Goal: Find specific page/section: Find specific page/section

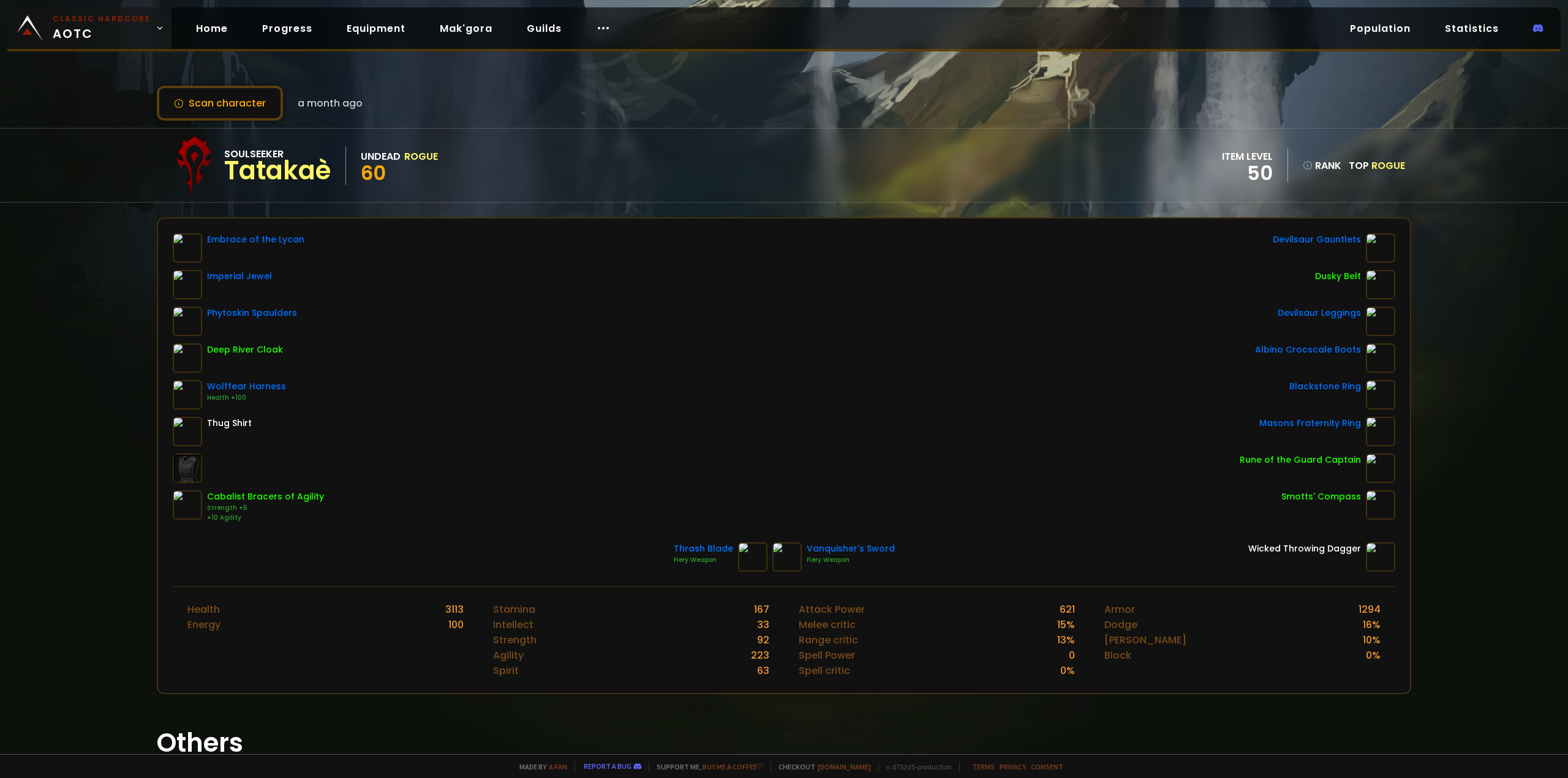
click at [83, 24] on span "Classic Hardcore AOTC" at bounding box center [102, 28] width 98 height 29
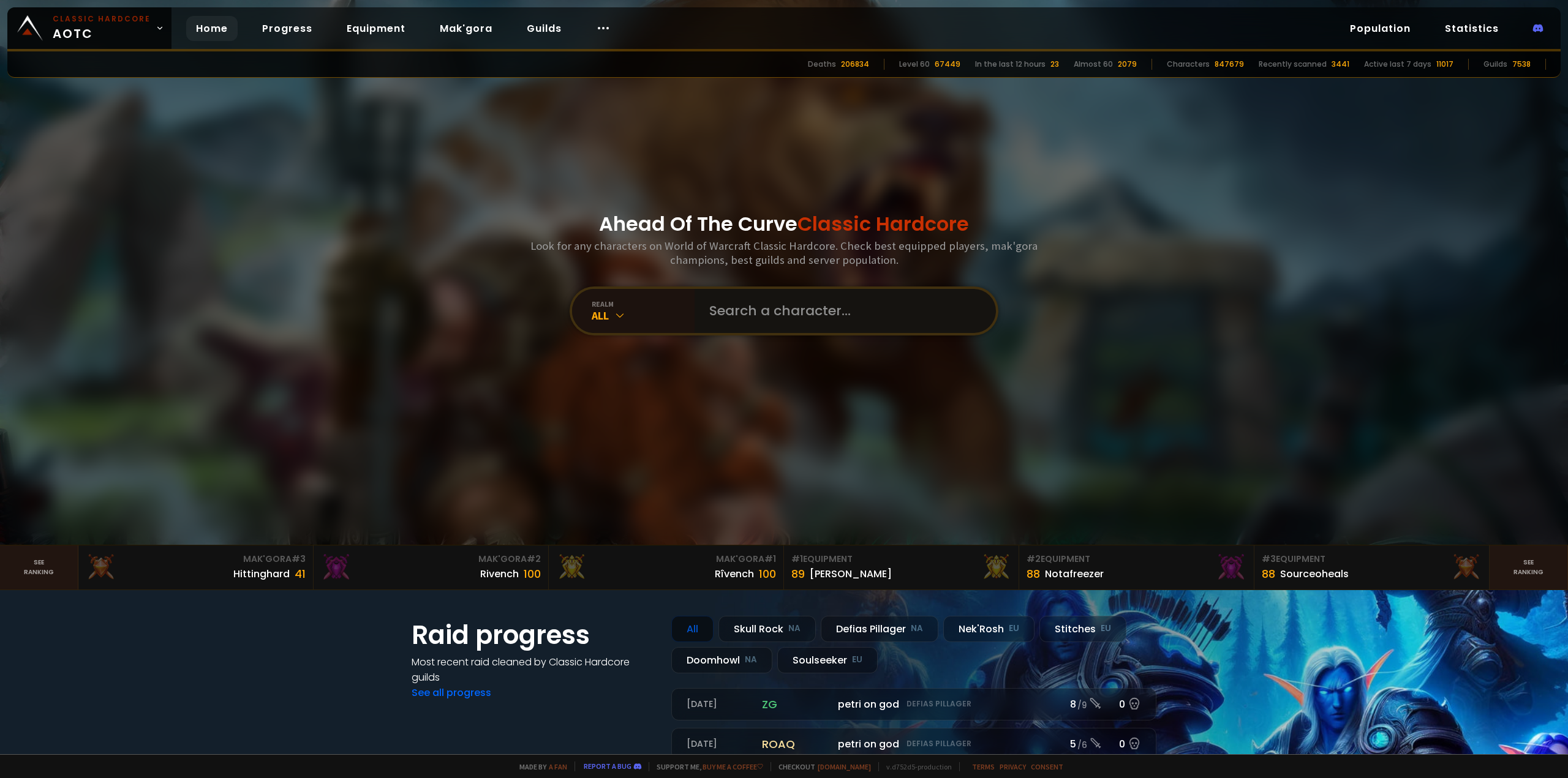
click at [806, 315] on input "text" at bounding box center [842, 311] width 280 height 44
paste input "Æ"
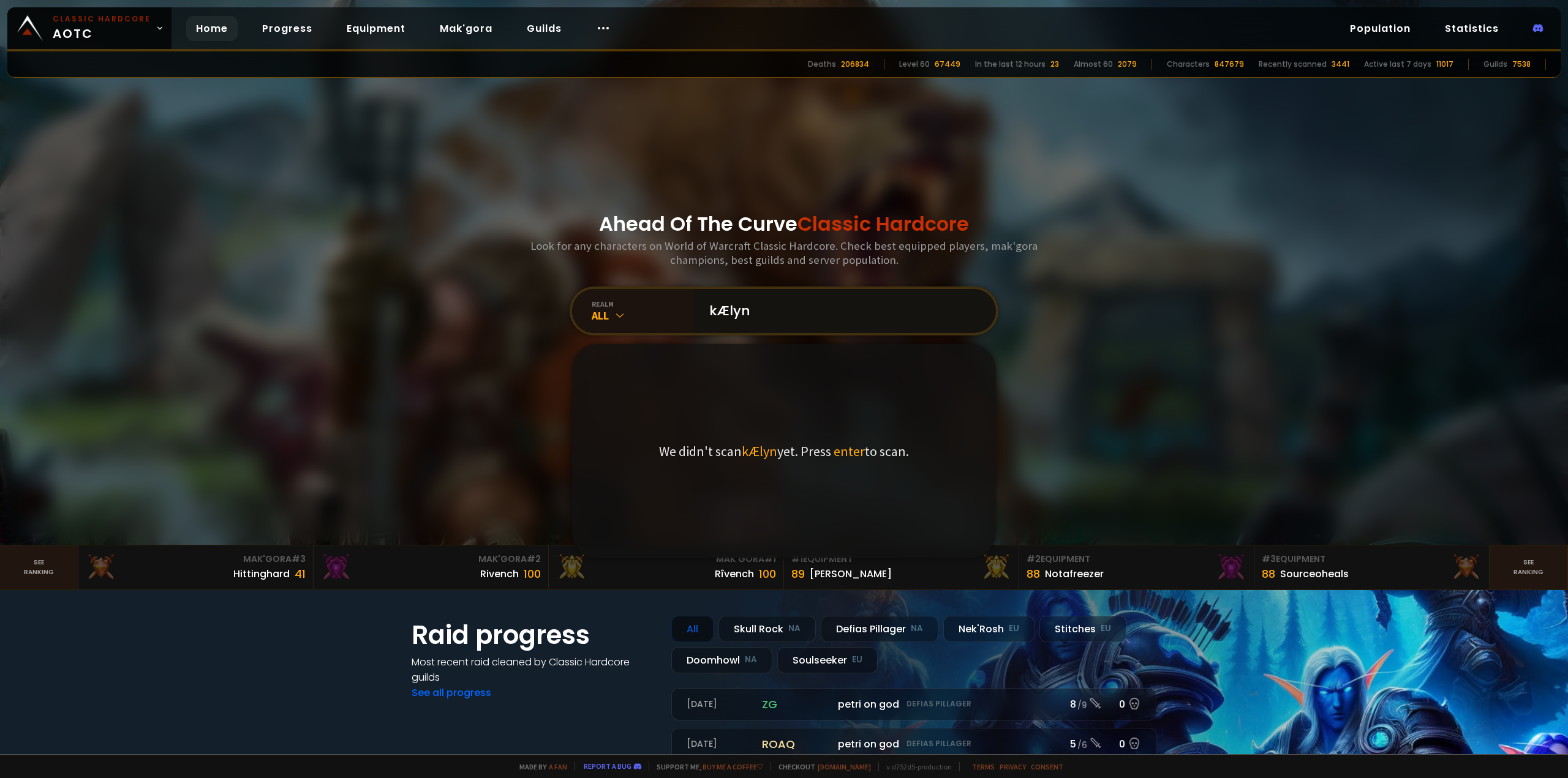
type input "kÆlyne"
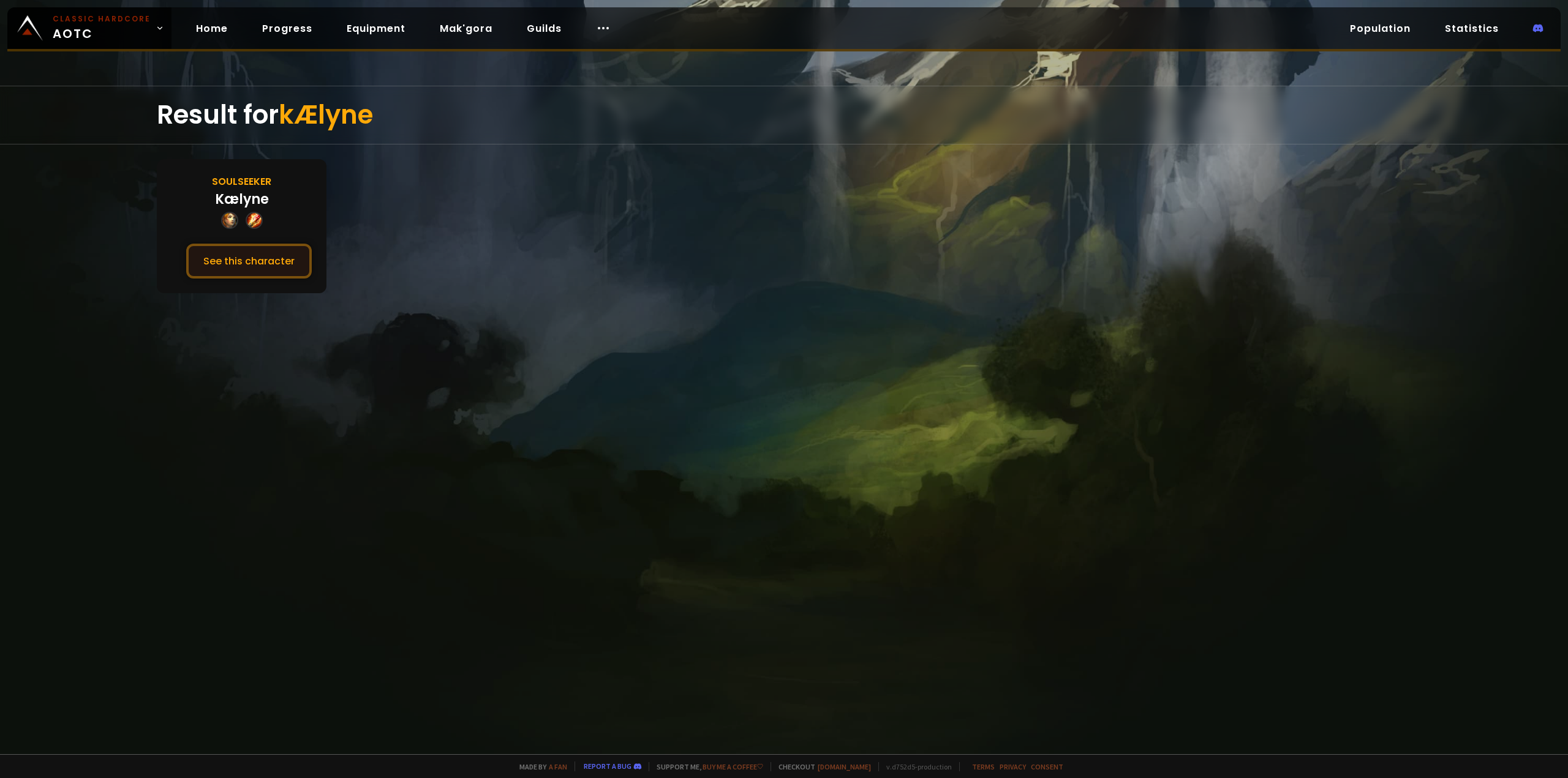
click at [266, 260] on button "See this character" at bounding box center [248, 261] width 126 height 35
